Goal: Task Accomplishment & Management: Manage account settings

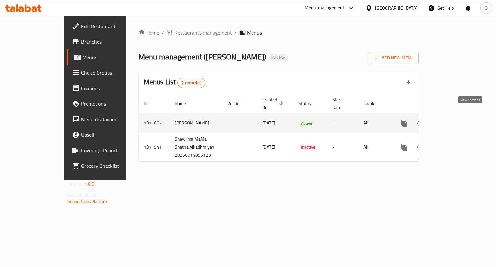
click at [458, 117] on link "enhanced table" at bounding box center [450, 122] width 15 height 15
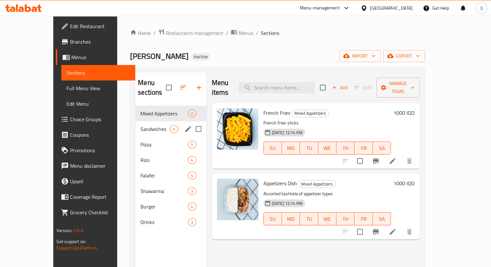
click at [135, 121] on div "Sandwiches 4" at bounding box center [170, 128] width 71 height 15
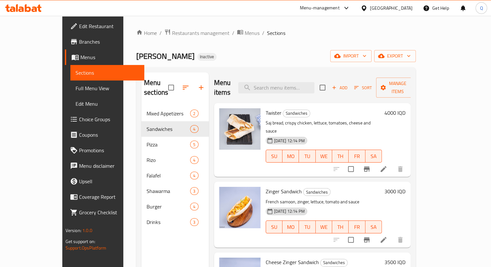
scroll to position [32, 0]
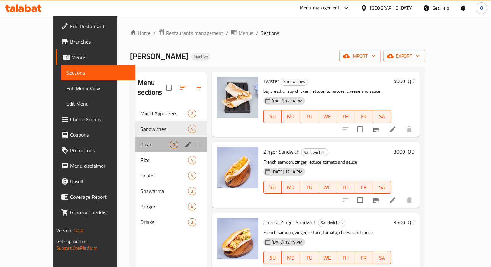
click at [135, 137] on div "Pizza 5" at bounding box center [170, 144] width 71 height 15
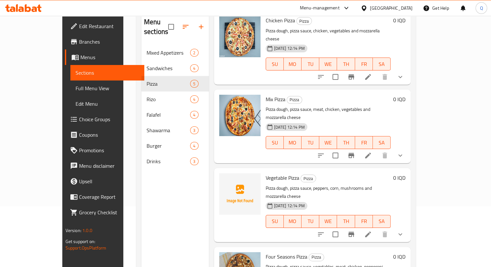
scroll to position [90, 0]
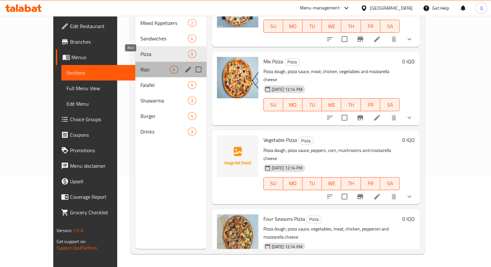
click at [140, 66] on span "Rizo" at bounding box center [154, 70] width 29 height 8
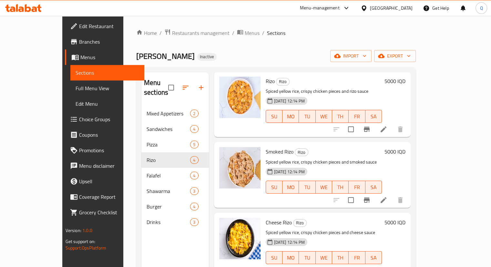
scroll to position [90, 0]
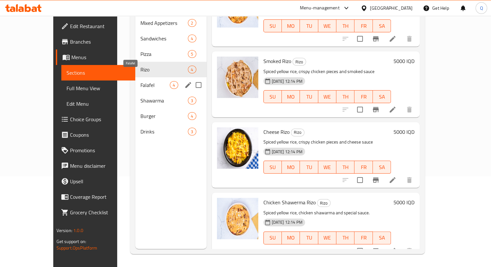
click at [140, 81] on span "Falafel" at bounding box center [154, 85] width 29 height 8
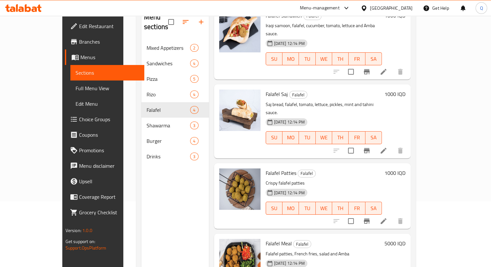
scroll to position [90, 0]
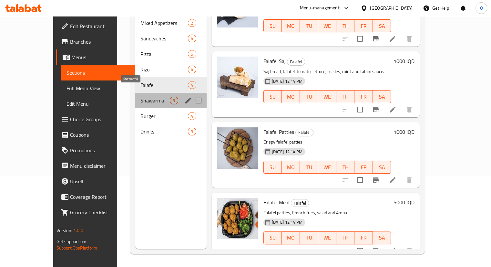
click at [140, 97] on span "Shawarma" at bounding box center [154, 101] width 29 height 8
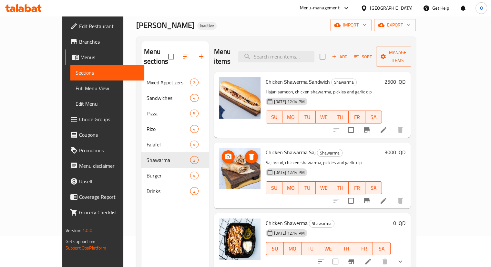
scroll to position [30, 0]
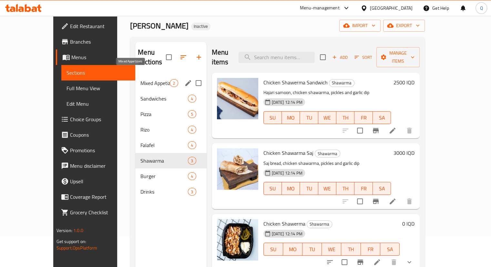
click at [140, 79] on span "Mixed Appetizers" at bounding box center [154, 83] width 29 height 8
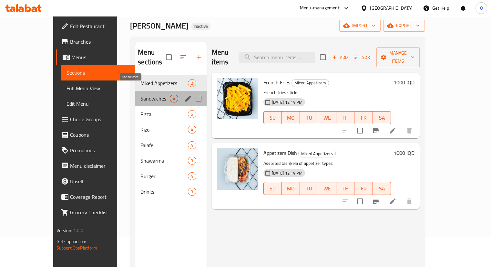
click at [140, 95] on span "Sandwiches" at bounding box center [154, 99] width 29 height 8
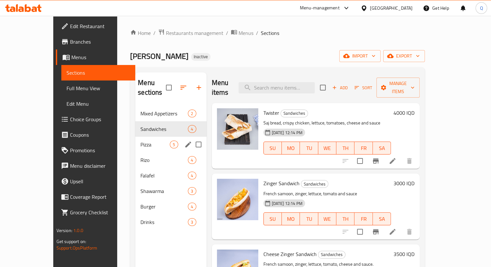
click at [135, 137] on div "Pizza 5" at bounding box center [170, 144] width 71 height 15
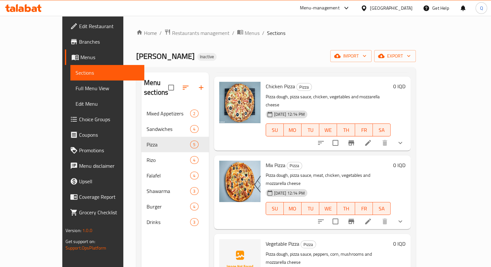
scroll to position [102, 0]
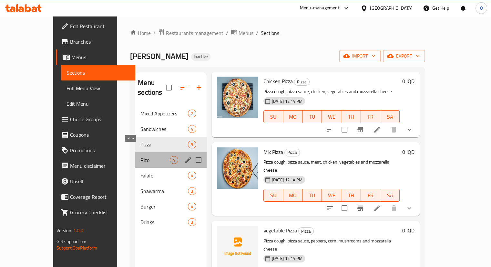
click at [140, 156] on span "Rizo" at bounding box center [154, 160] width 29 height 8
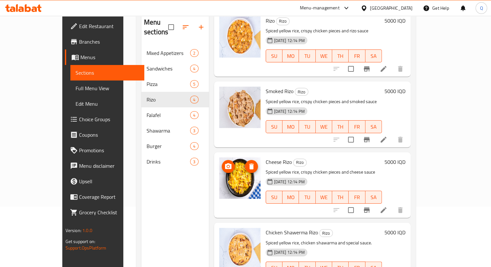
scroll to position [90, 0]
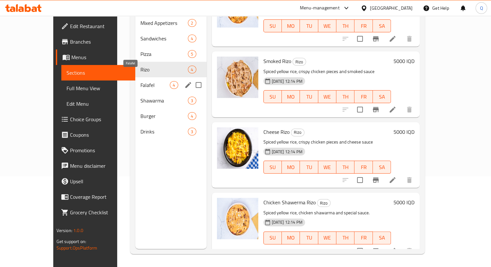
click at [140, 81] on span "Falafel" at bounding box center [154, 85] width 29 height 8
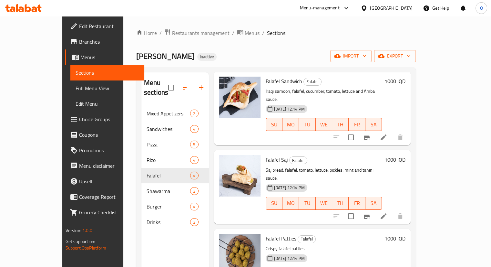
scroll to position [90, 0]
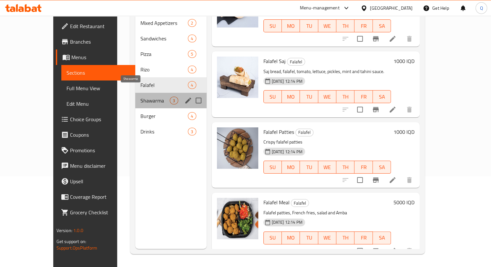
click at [140, 97] on span "Shawarma" at bounding box center [154, 101] width 29 height 8
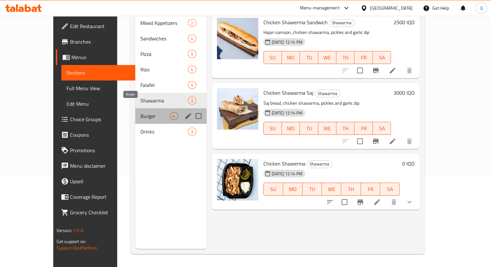
click at [140, 112] on span "Burger" at bounding box center [154, 116] width 29 height 8
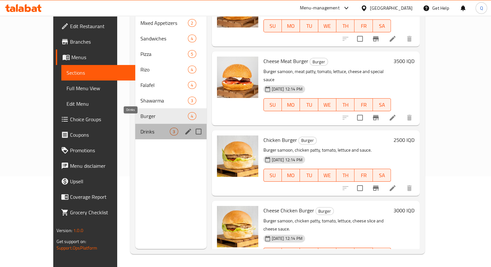
click at [140, 128] on span "Drinks" at bounding box center [154, 132] width 29 height 8
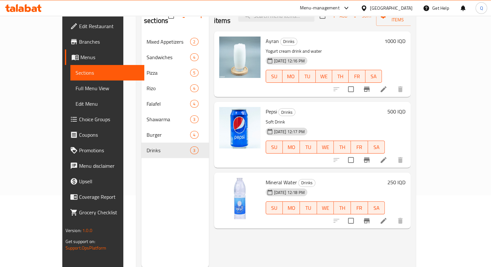
scroll to position [74, 0]
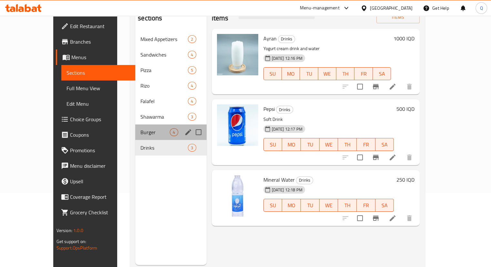
click at [139, 126] on div "Burger 4" at bounding box center [170, 131] width 71 height 15
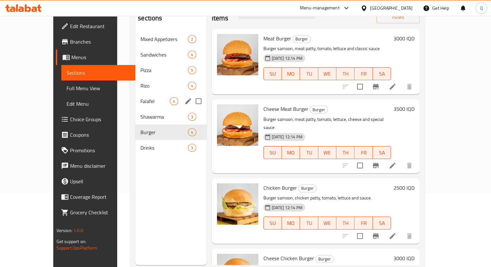
click at [135, 109] on div "Shawarma 3" at bounding box center [170, 116] width 71 height 15
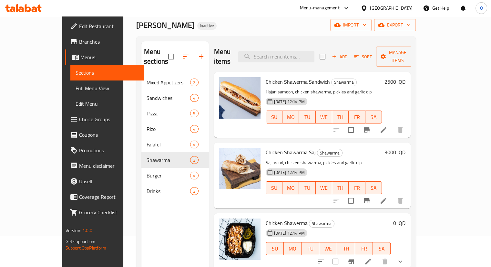
scroll to position [31, 0]
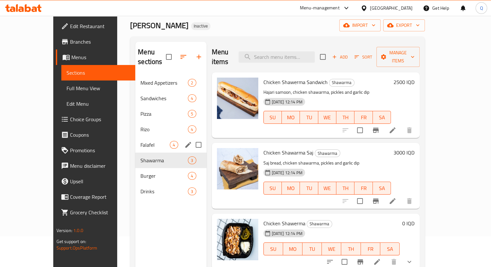
click at [135, 137] on div "Falafel 4" at bounding box center [170, 144] width 71 height 15
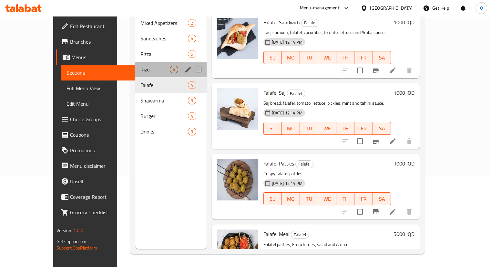
click at [135, 62] on div "Rizo 4" at bounding box center [170, 69] width 71 height 15
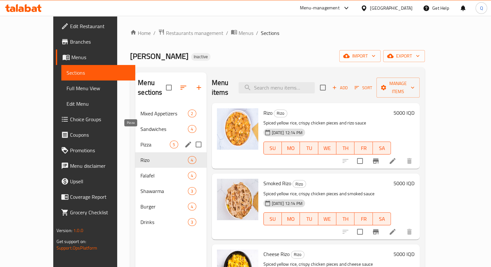
click at [140, 140] on span "Pizza" at bounding box center [154, 144] width 29 height 8
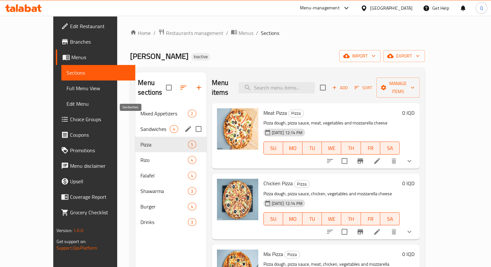
click at [140, 125] on span "Sandwiches" at bounding box center [154, 129] width 29 height 8
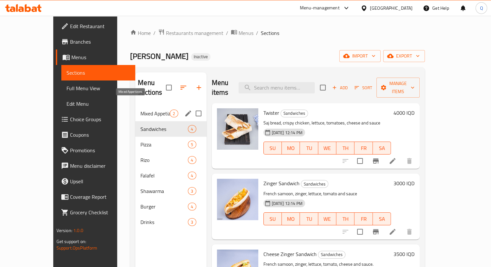
click at [140, 109] on span "Mixed Appetizers" at bounding box center [154, 113] width 29 height 8
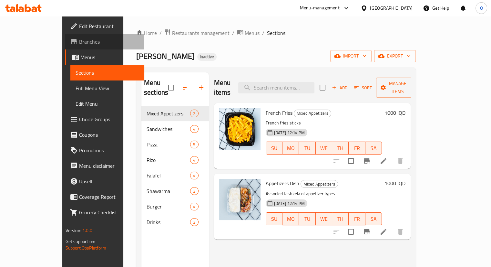
drag, startPoint x: 23, startPoint y: 54, endPoint x: 18, endPoint y: 45, distance: 11.0
click at [79, 45] on span "Branches" at bounding box center [109, 42] width 60 height 8
